Goal: Feedback & Contribution: Contribute content

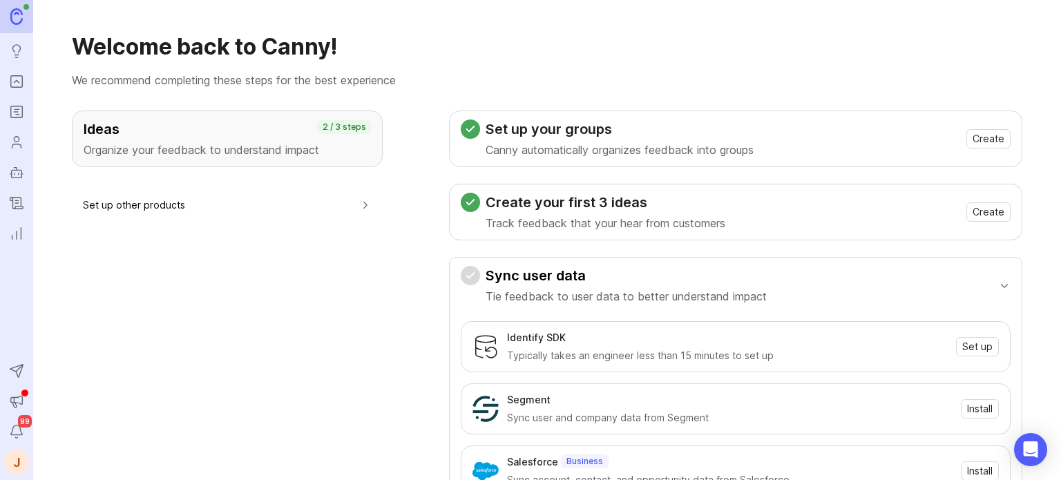
click at [8, 69] on link "Portal" at bounding box center [16, 81] width 25 height 25
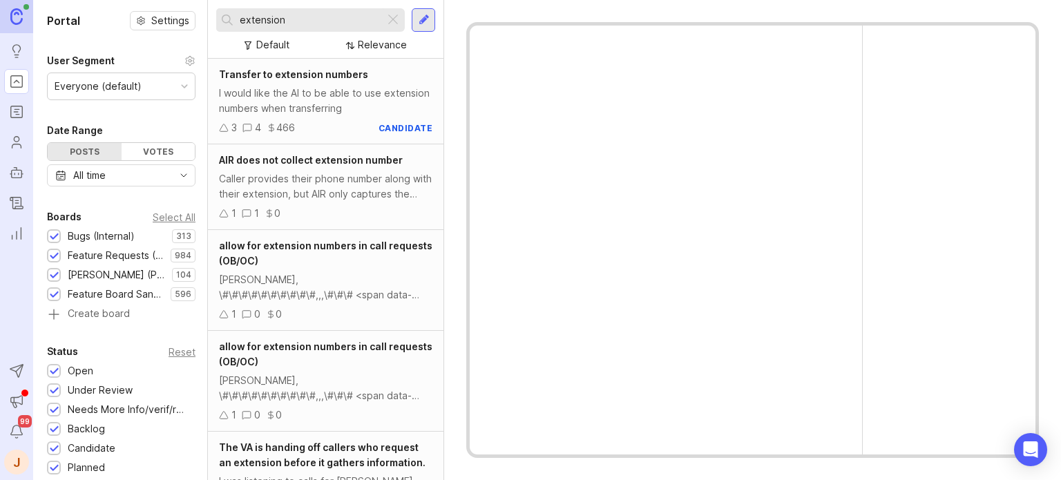
click at [395, 21] on div at bounding box center [393, 20] width 17 height 18
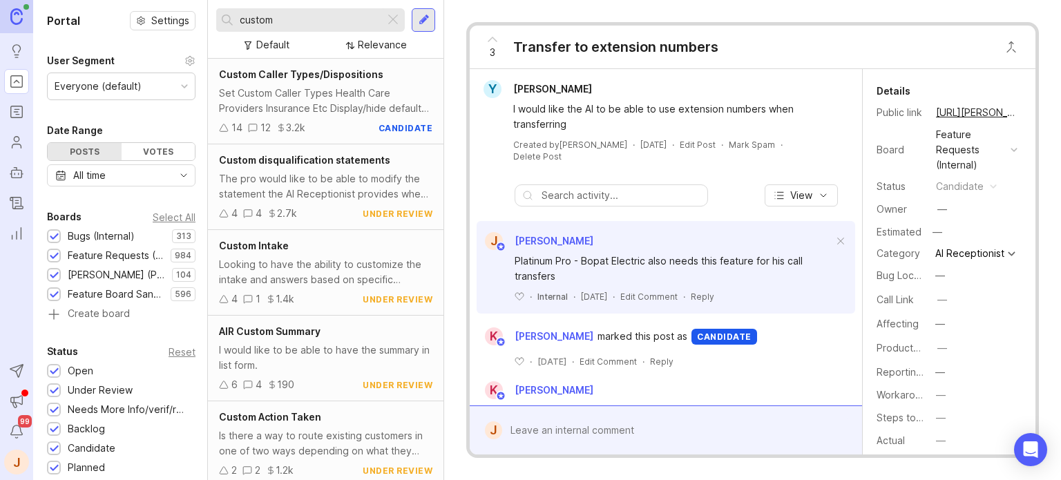
type input "custom"
click at [306, 271] on div "Looking to have the ability to customize the intake and answers based on specif…" at bounding box center [325, 272] width 213 height 30
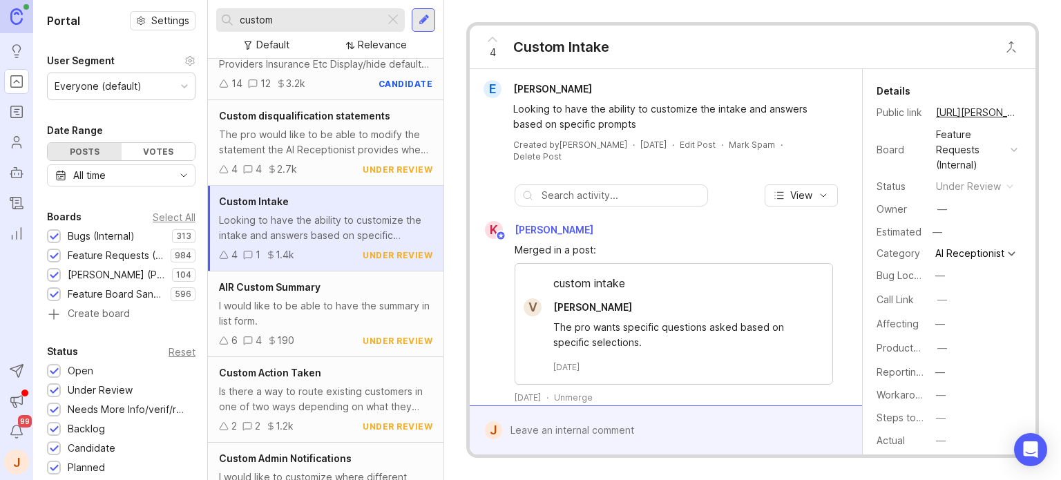
scroll to position [69, 0]
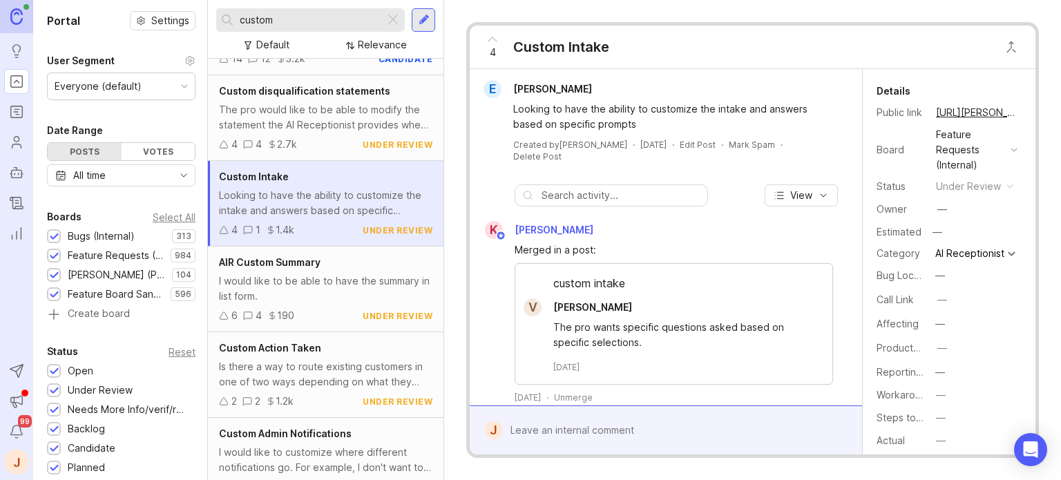
click at [587, 433] on div at bounding box center [675, 430] width 347 height 26
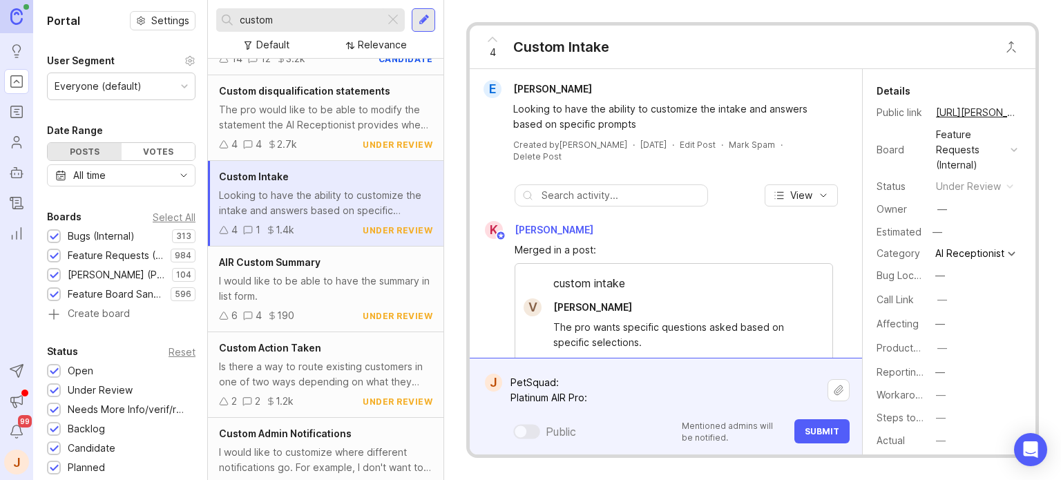
paste textarea "[URL][PERSON_NAME]"
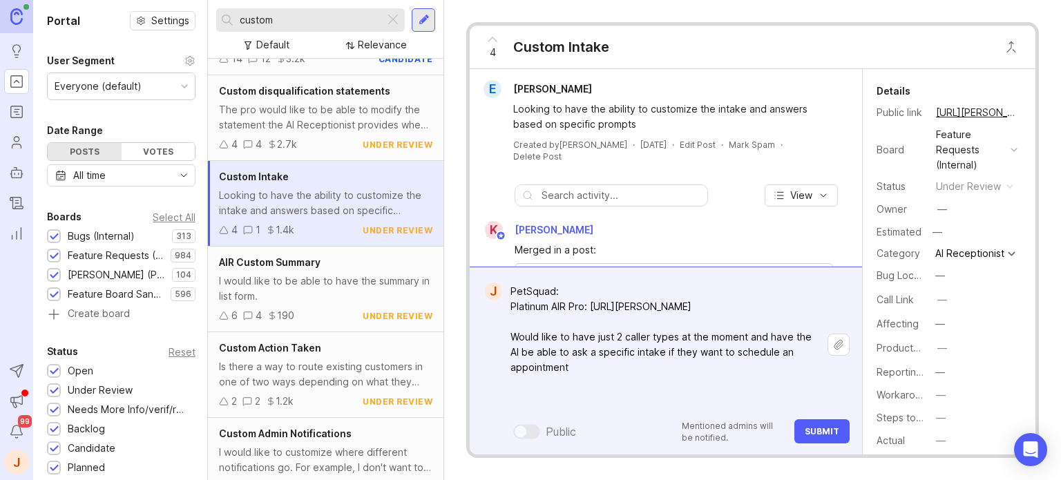
type textarea "PetSquad: Platinum AIR Pro: [URL][PERSON_NAME] Would like to have just 2 caller…"
click at [822, 437] on button "Submit" at bounding box center [821, 431] width 55 height 24
